Goal: Information Seeking & Learning: Compare options

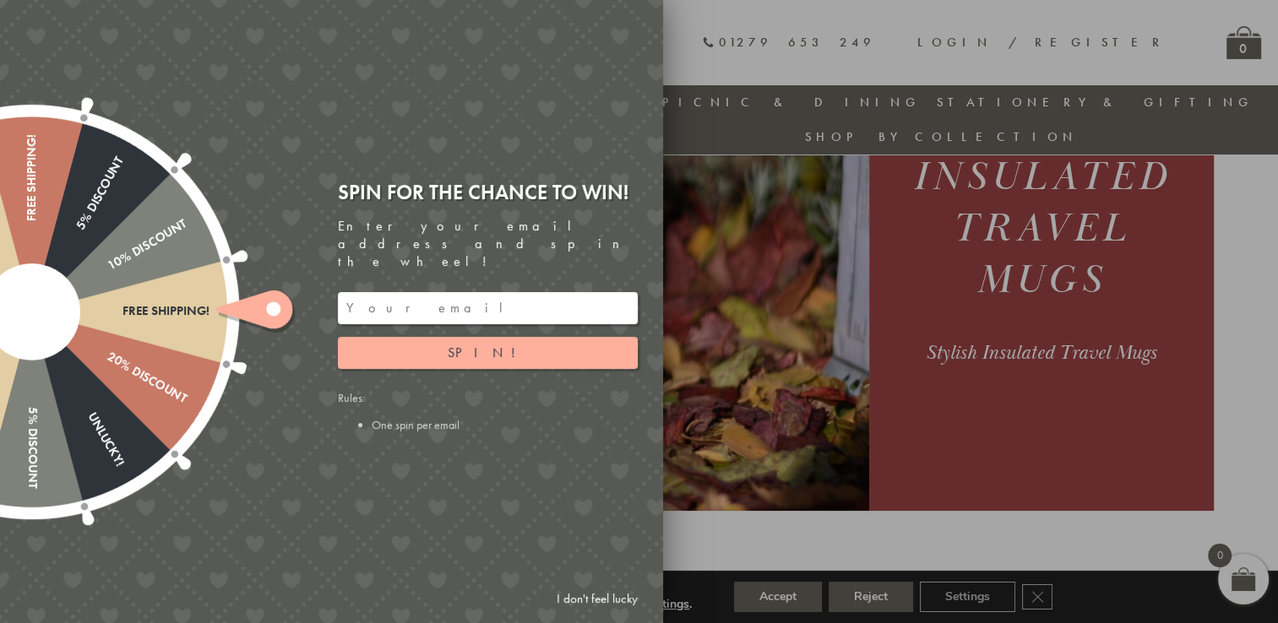
scroll to position [199, 0]
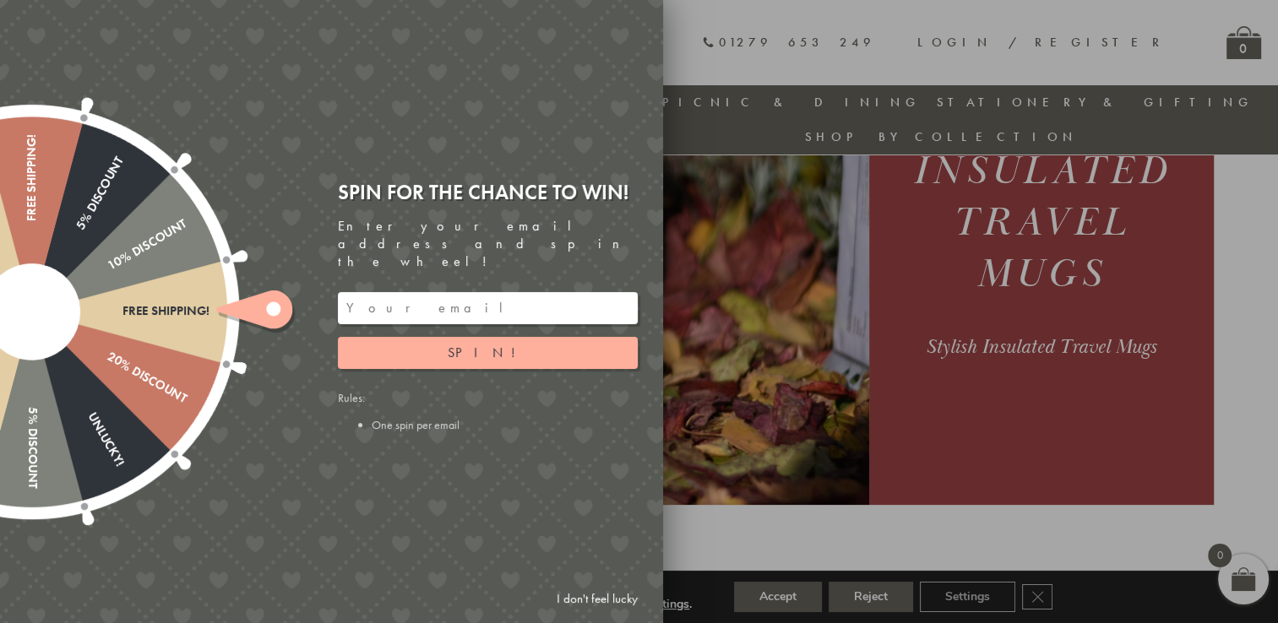
click at [631, 590] on link "I don't feel lucky" at bounding box center [597, 599] width 98 height 31
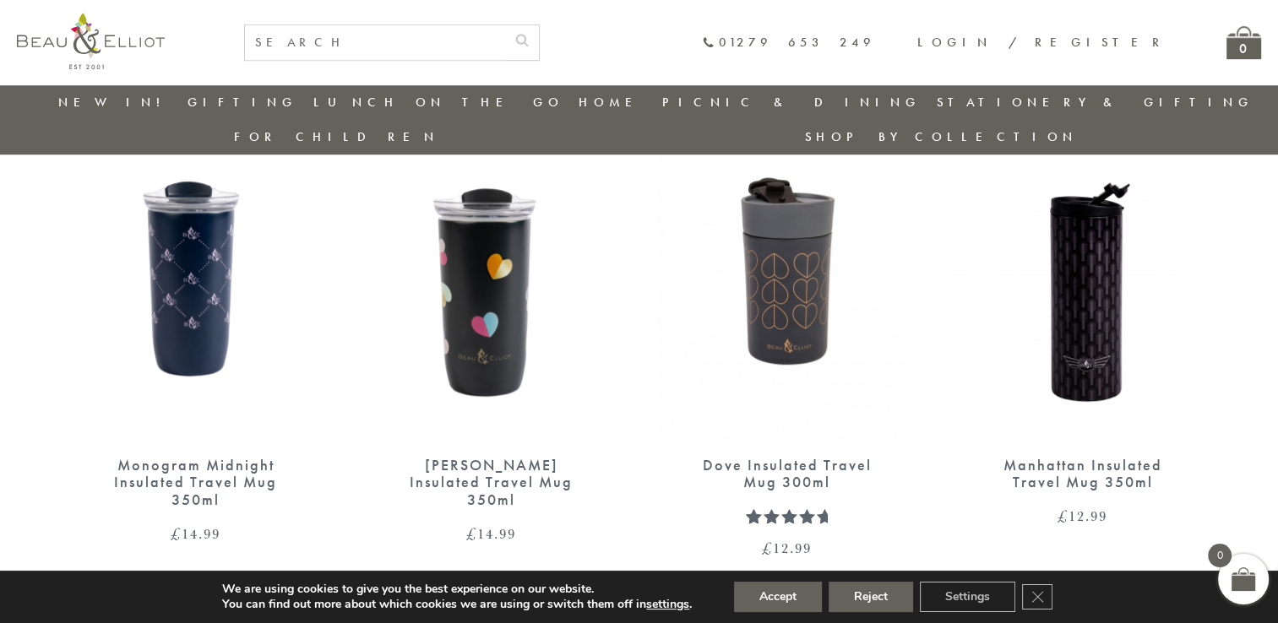
scroll to position [1091, 0]
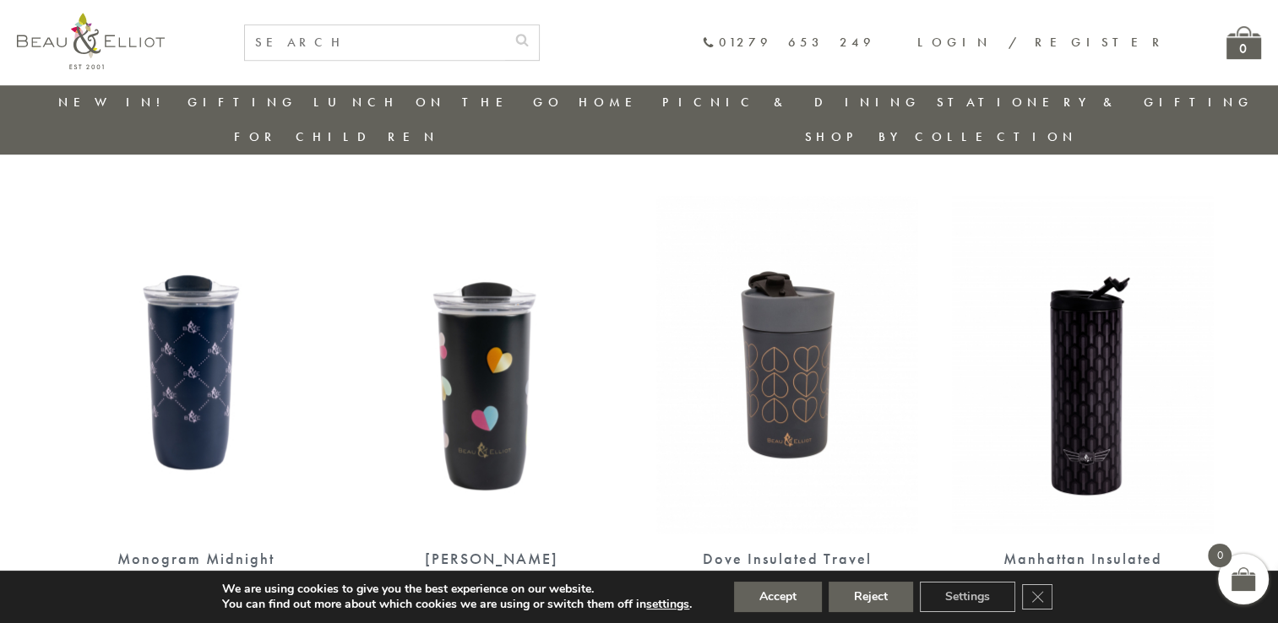
click at [471, 296] on img at bounding box center [492, 365] width 262 height 338
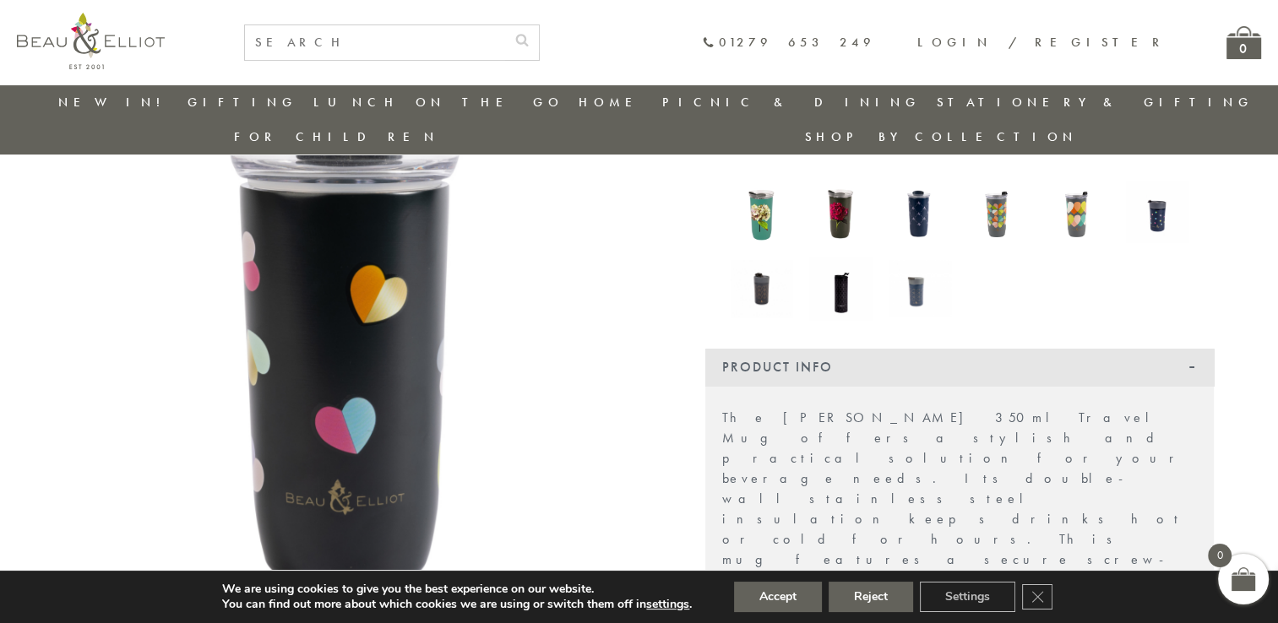
scroll to position [307, 0]
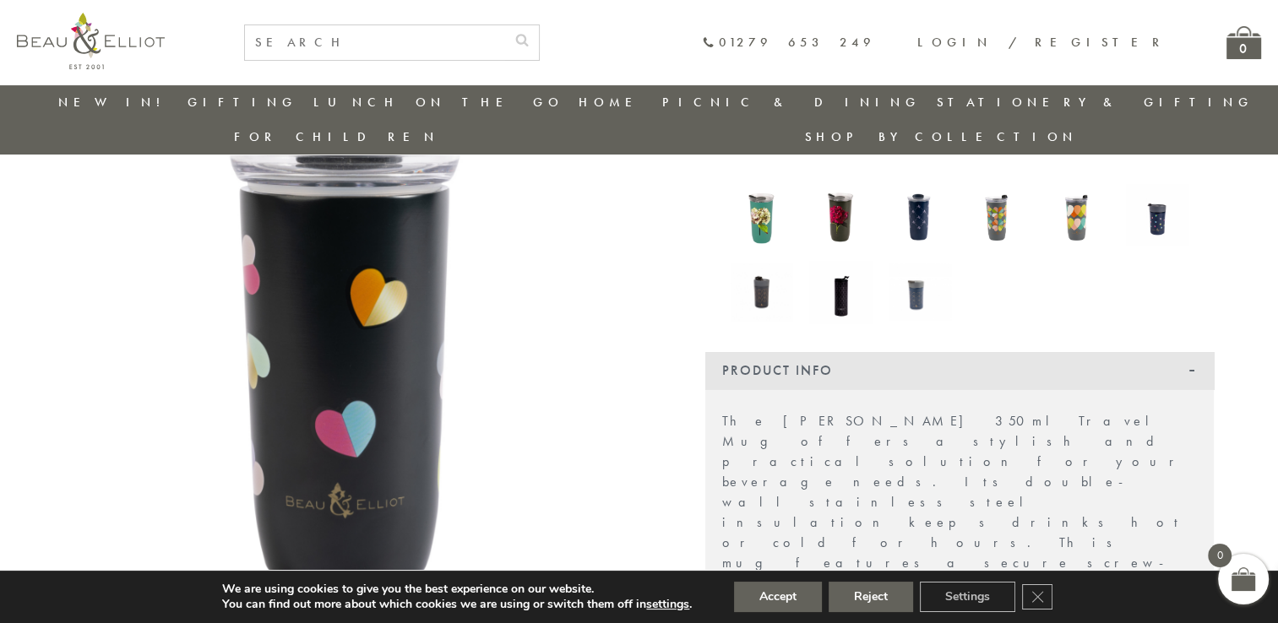
click at [764, 238] on img at bounding box center [762, 215] width 63 height 83
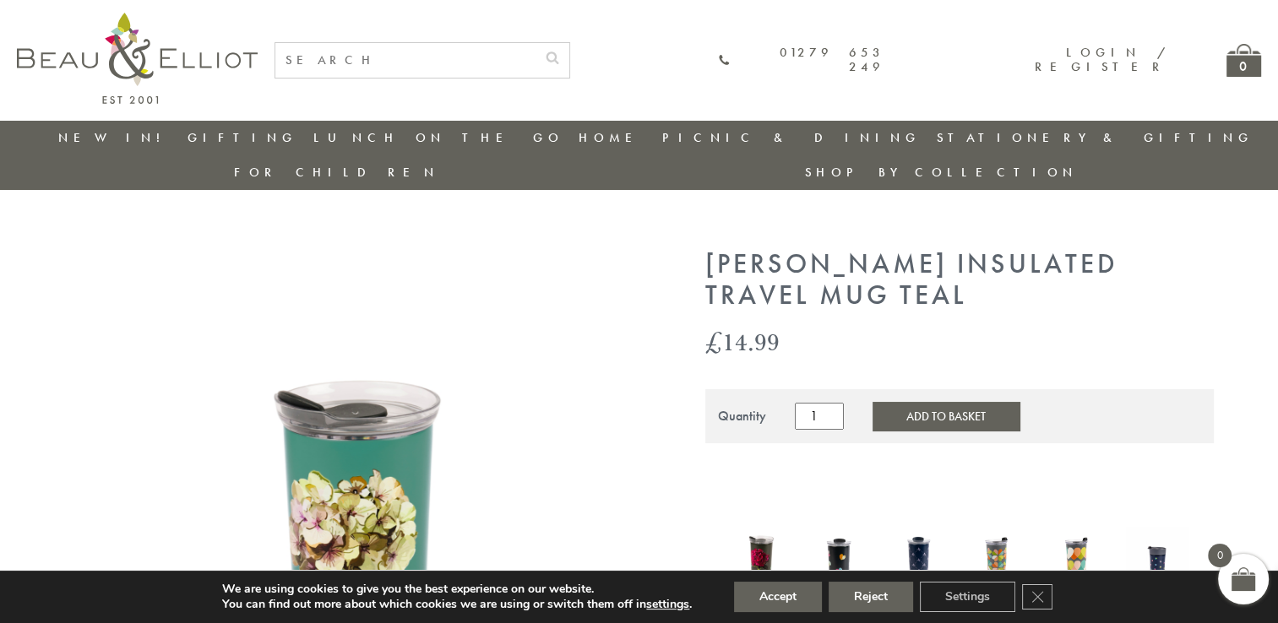
click at [987, 518] on img at bounding box center [999, 558] width 63 height 81
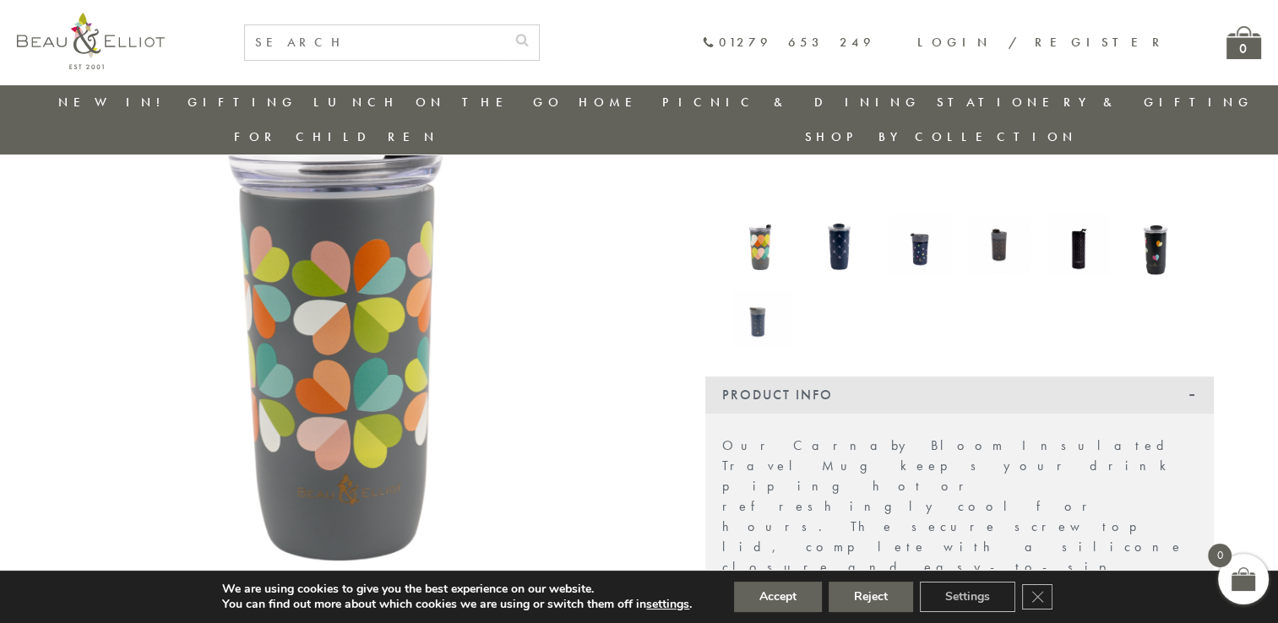
scroll to position [220, 0]
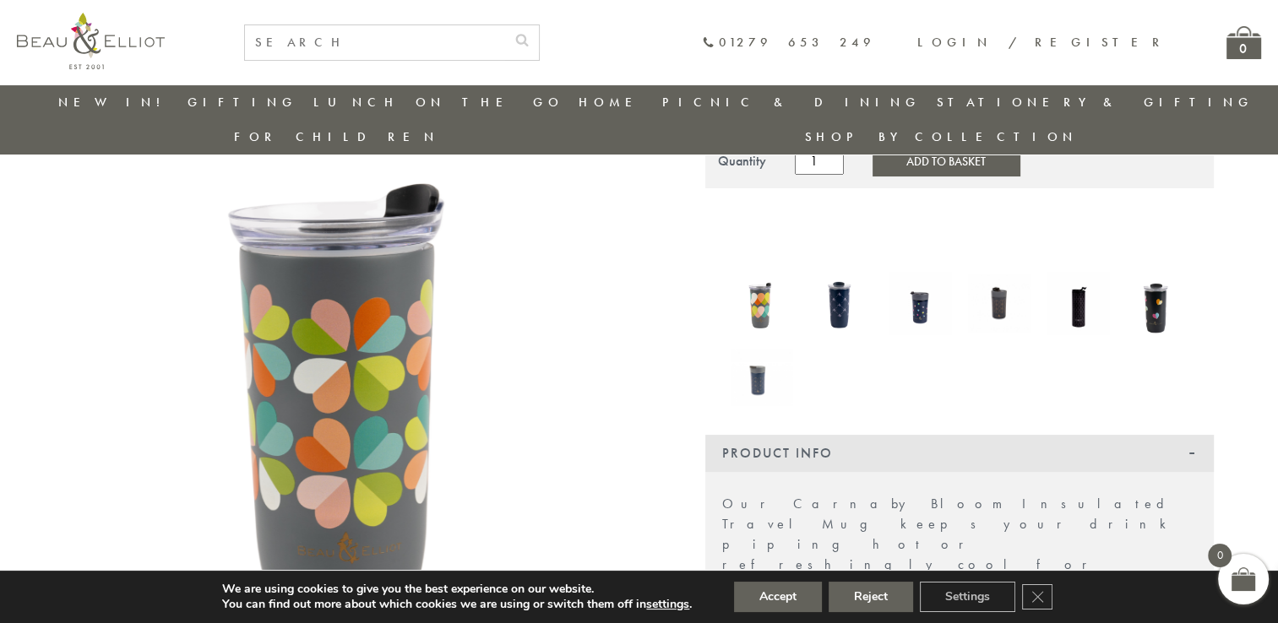
click at [1085, 272] on img at bounding box center [1078, 303] width 63 height 63
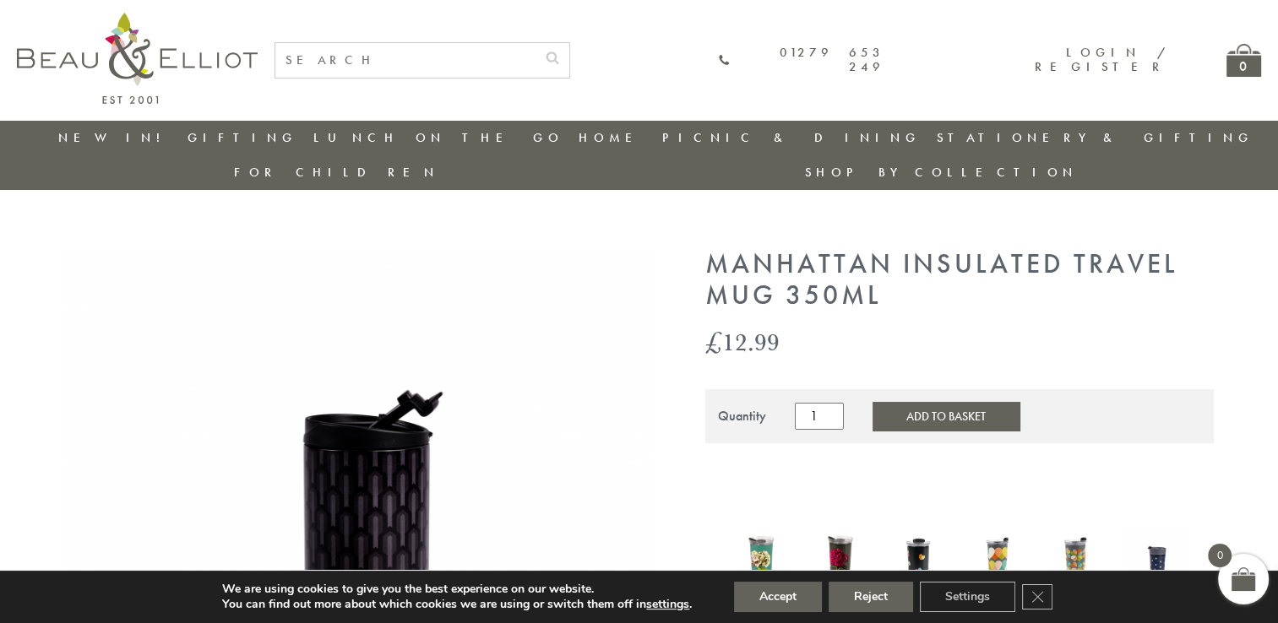
click at [1075, 526] on img at bounding box center [1078, 558] width 63 height 81
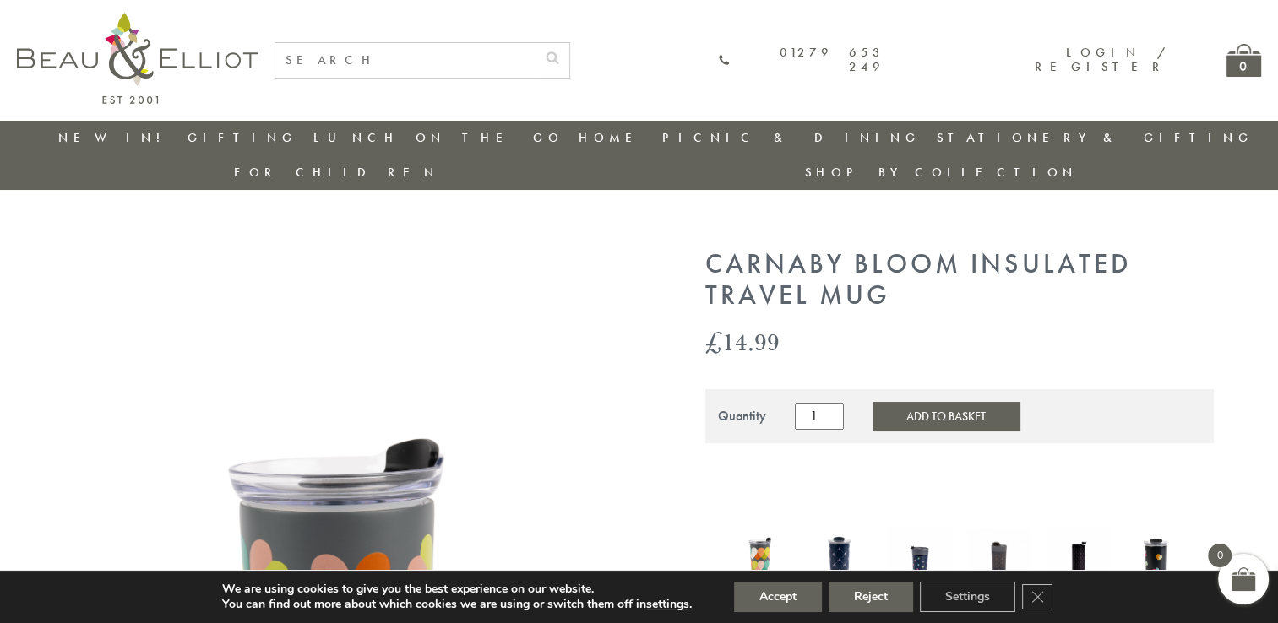
click at [994, 530] on img at bounding box center [999, 558] width 63 height 57
